Goal: Information Seeking & Learning: Learn about a topic

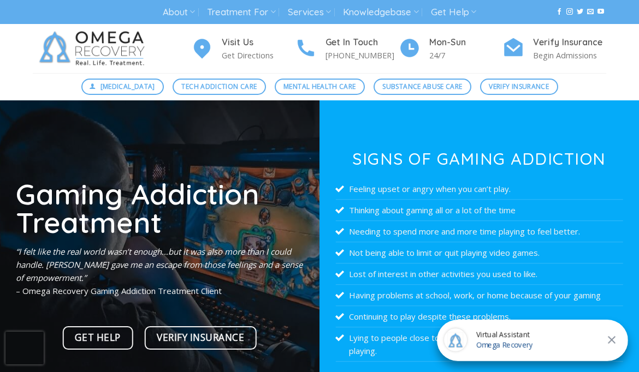
click at [81, 49] on img at bounding box center [94, 48] width 123 height 49
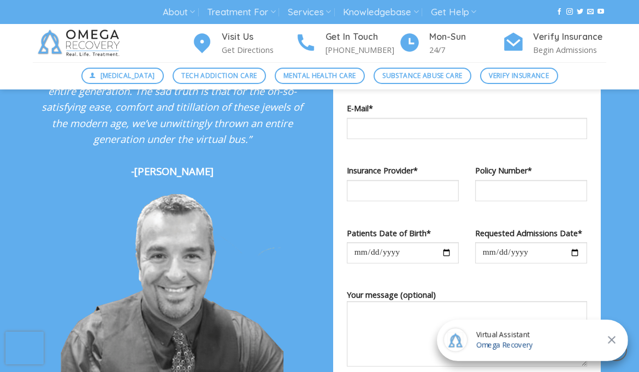
scroll to position [1197, 0]
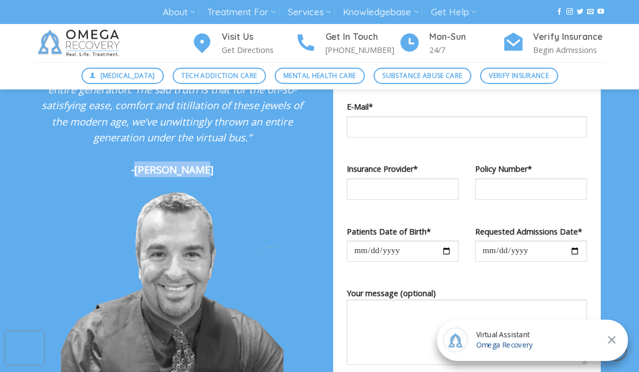
drag, startPoint x: 142, startPoint y: 157, endPoint x: 205, endPoint y: 154, distance: 63.4
click at [205, 155] on p "“Unfortunately, it seems that we, as a society, have entered into a Faustian de…" at bounding box center [172, 73] width 278 height 209
copy strong "Dr. Kardaras"
click at [205, 154] on p "“Unfortunately, it seems that we, as a society, have entered into a Faustian de…" at bounding box center [172, 73] width 278 height 209
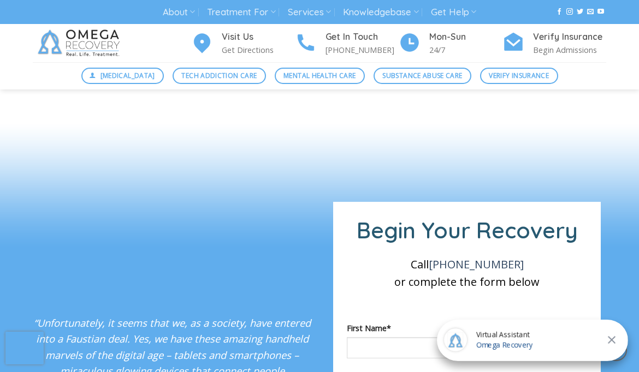
scroll to position [781, 0]
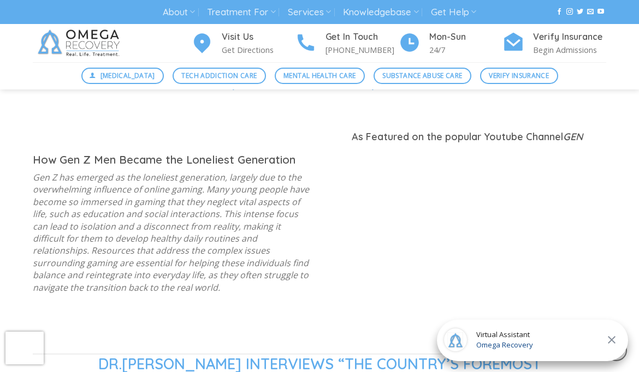
scroll to position [814, 0]
